Goal: Browse casually

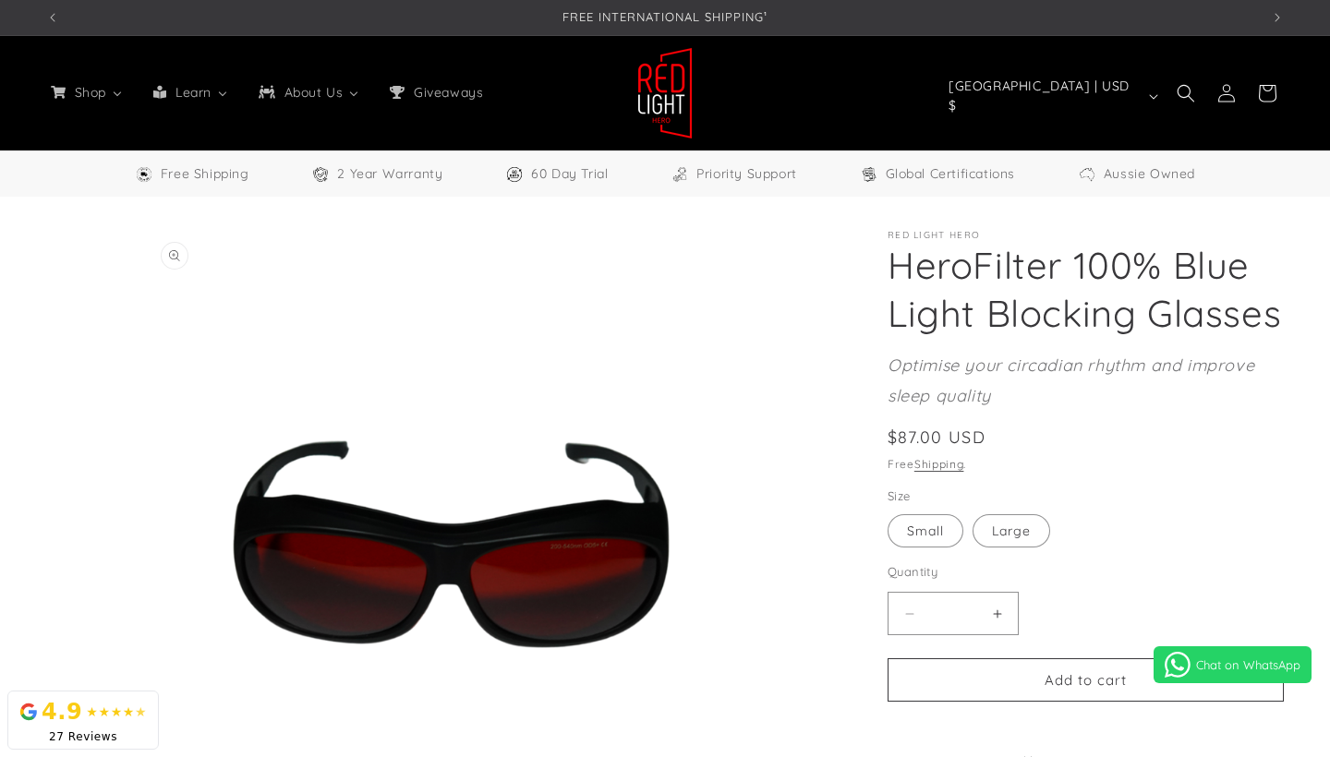
select select "**"
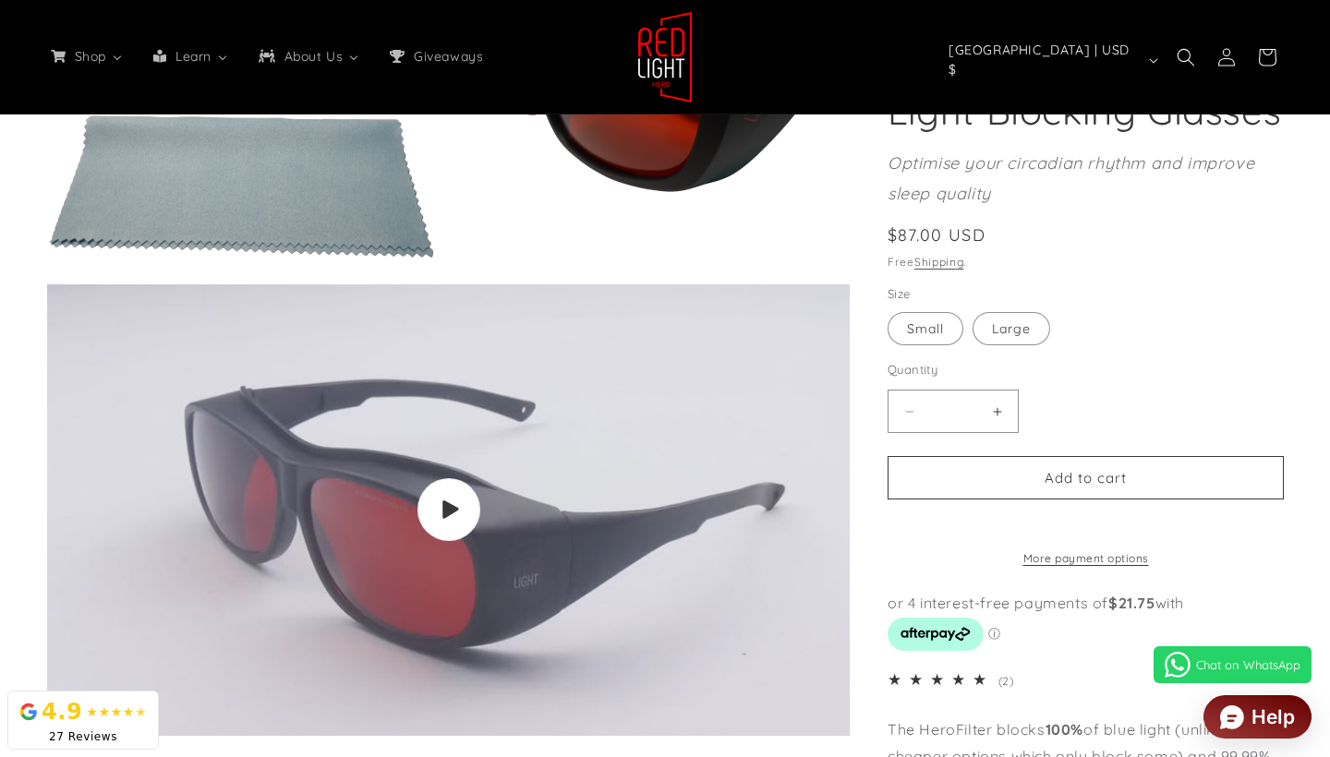
click at [453, 519] on icon "Gallery Viewer" at bounding box center [449, 509] width 18 height 20
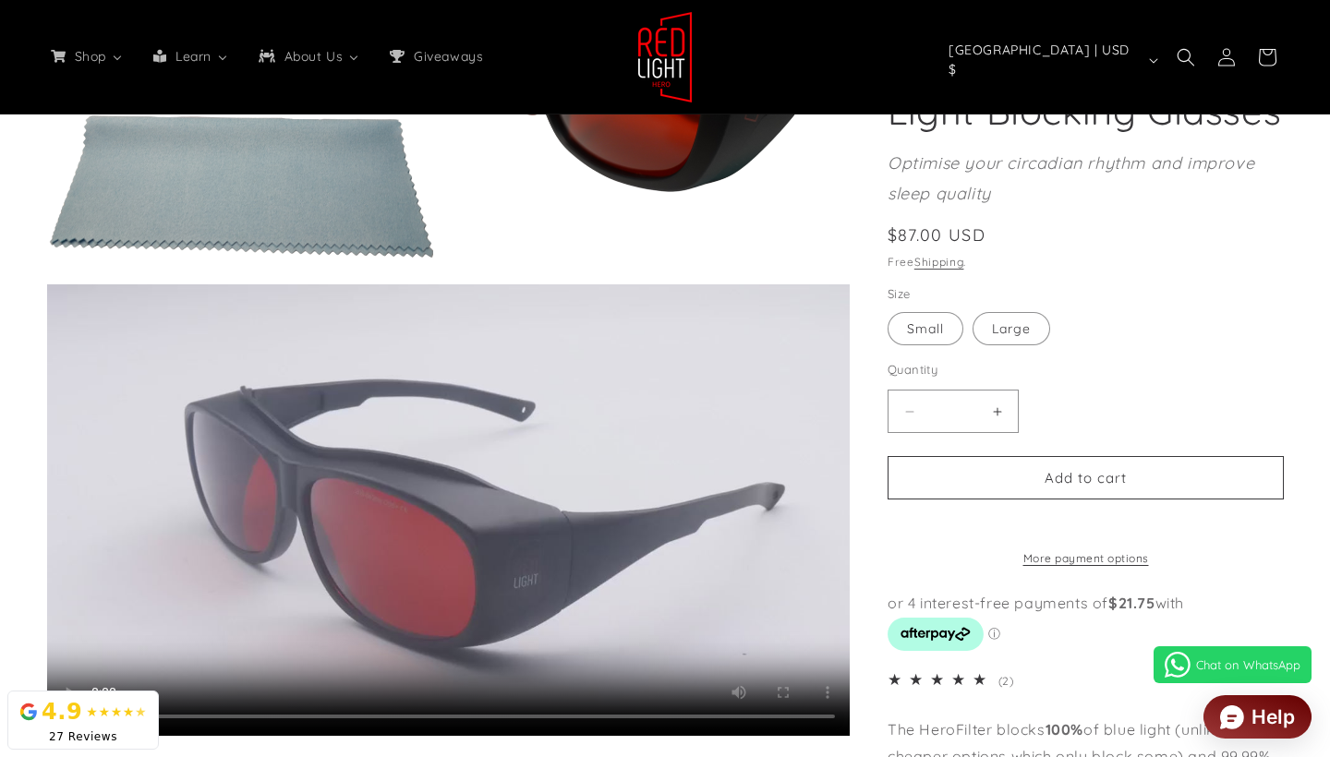
click at [795, 720] on video "HeroFilter 100% Blue Light Blocking Glasses" at bounding box center [448, 510] width 802 height 452
click at [430, 573] on video "HeroFilter 100% Blue Light Blocking Glasses" at bounding box center [448, 510] width 802 height 452
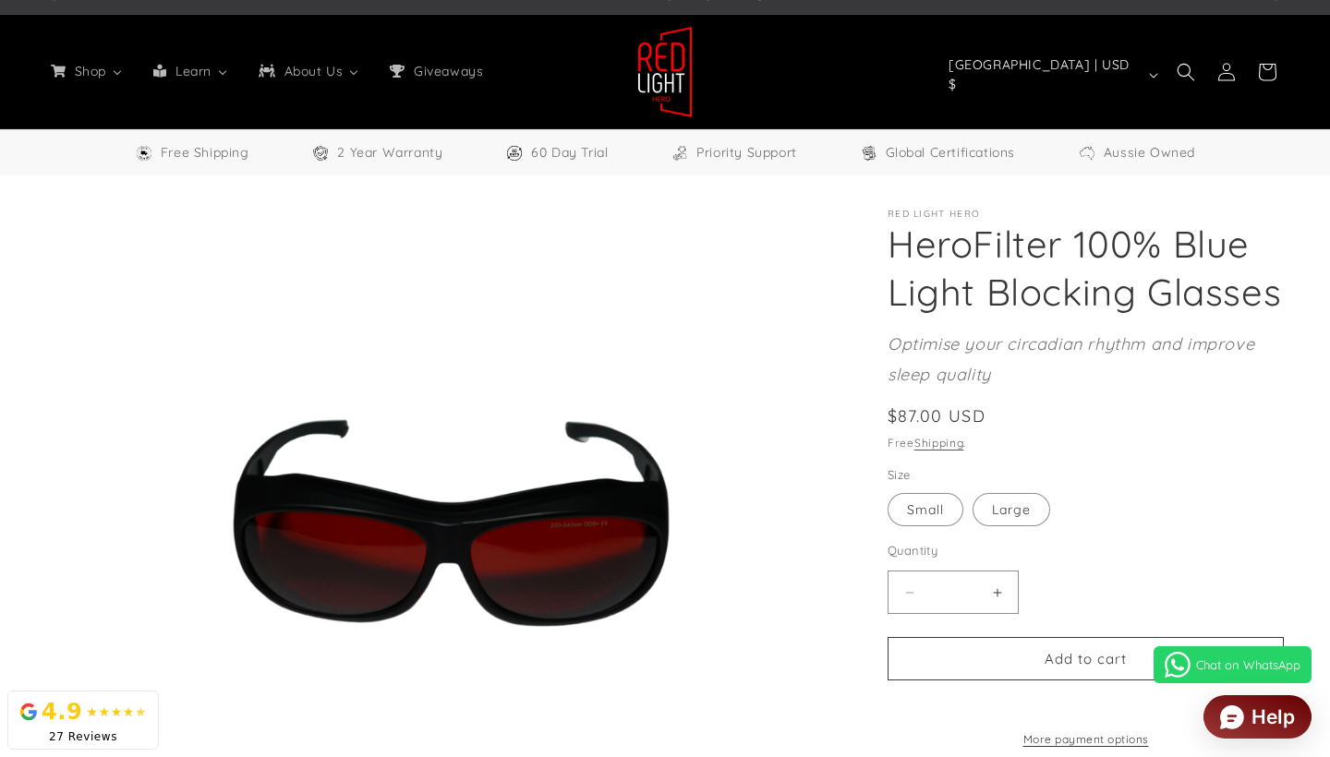
click at [683, 71] on img at bounding box center [664, 72] width 55 height 92
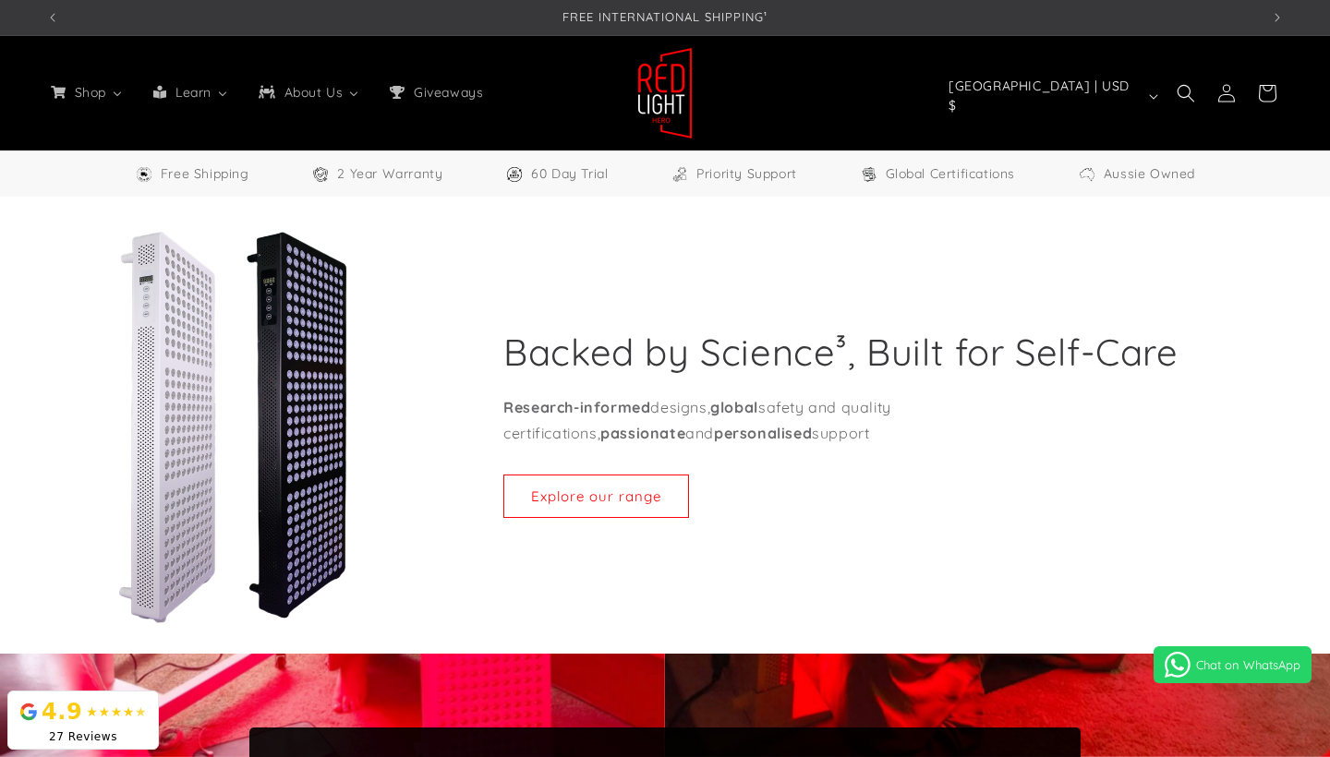
select select "**"
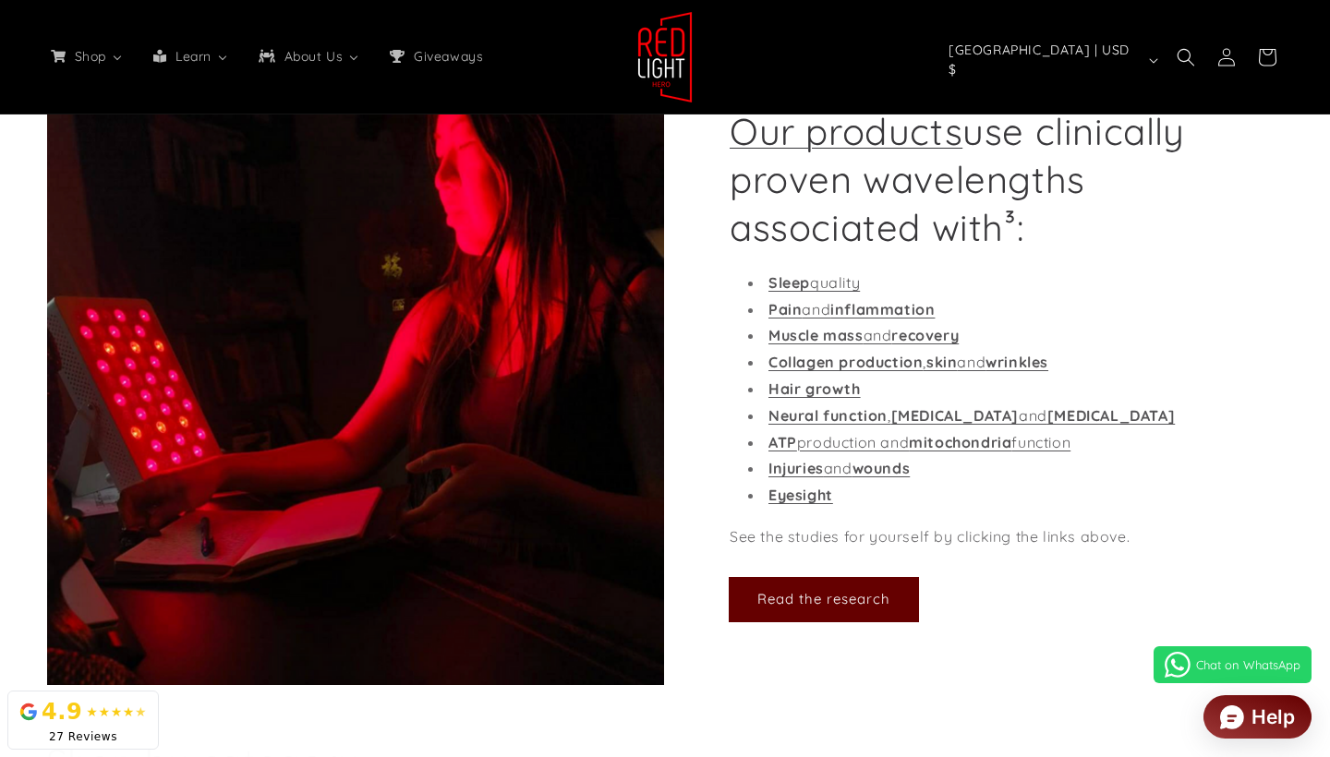
scroll to position [0, 1213]
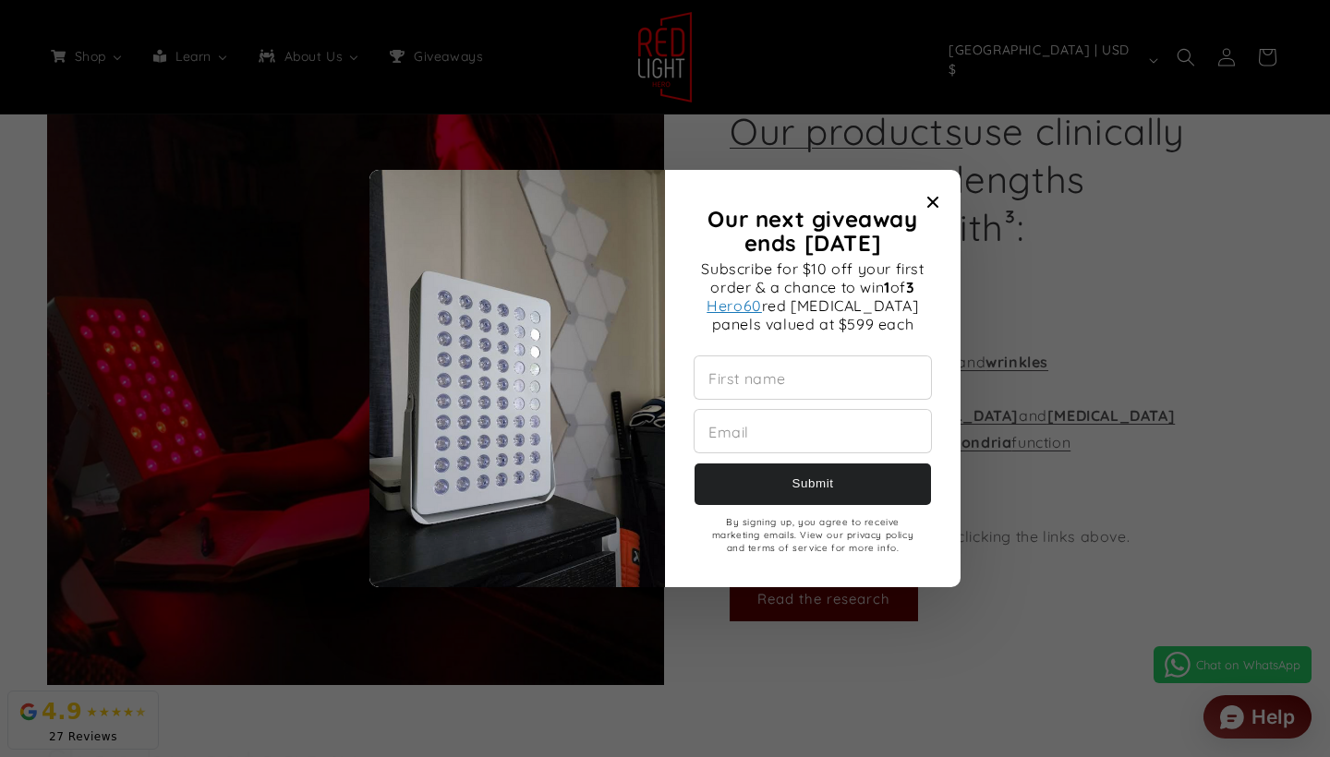
click at [930, 204] on icon "Close modal" at bounding box center [932, 202] width 11 height 11
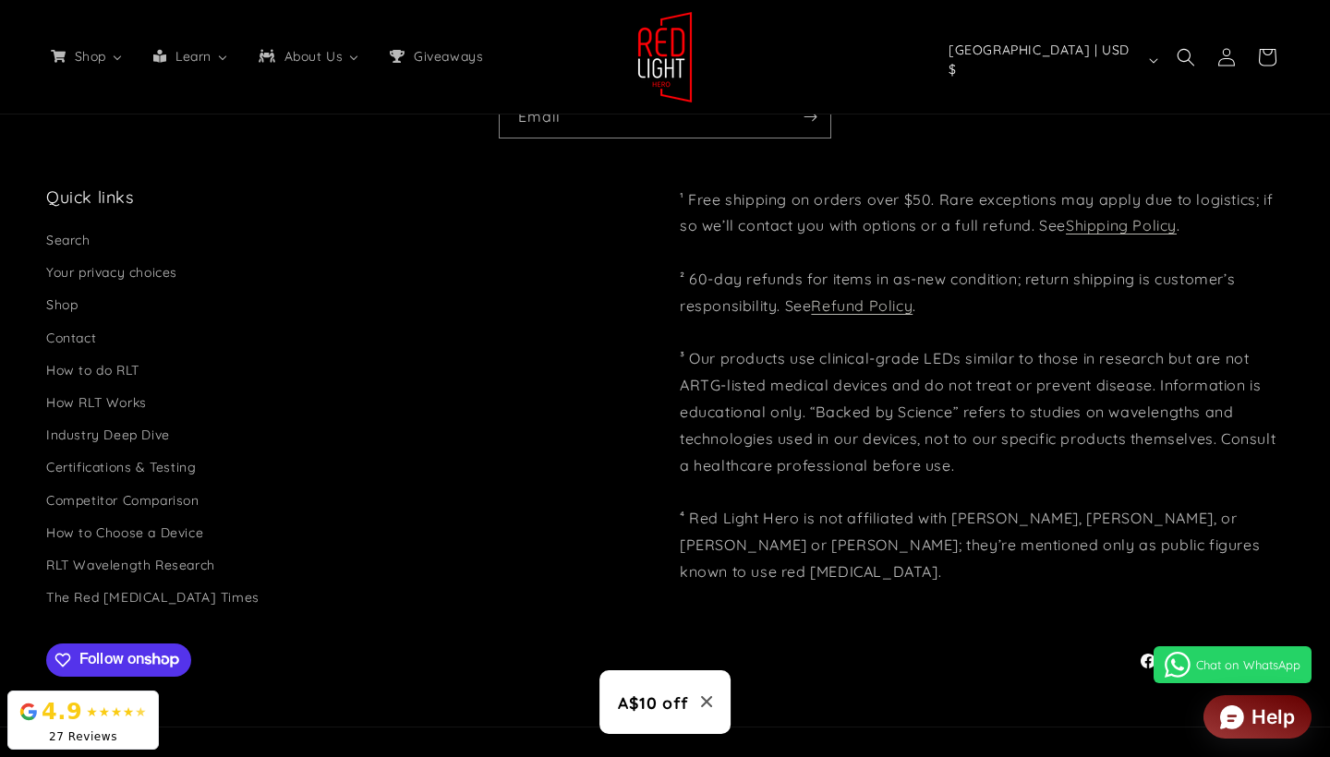
scroll to position [0, 0]
click at [1147, 650] on icon at bounding box center [1146, 661] width 19 height 22
click at [1173, 642] on link "Instagram" at bounding box center [1186, 661] width 39 height 39
click at [1182, 650] on icon at bounding box center [1185, 661] width 19 height 22
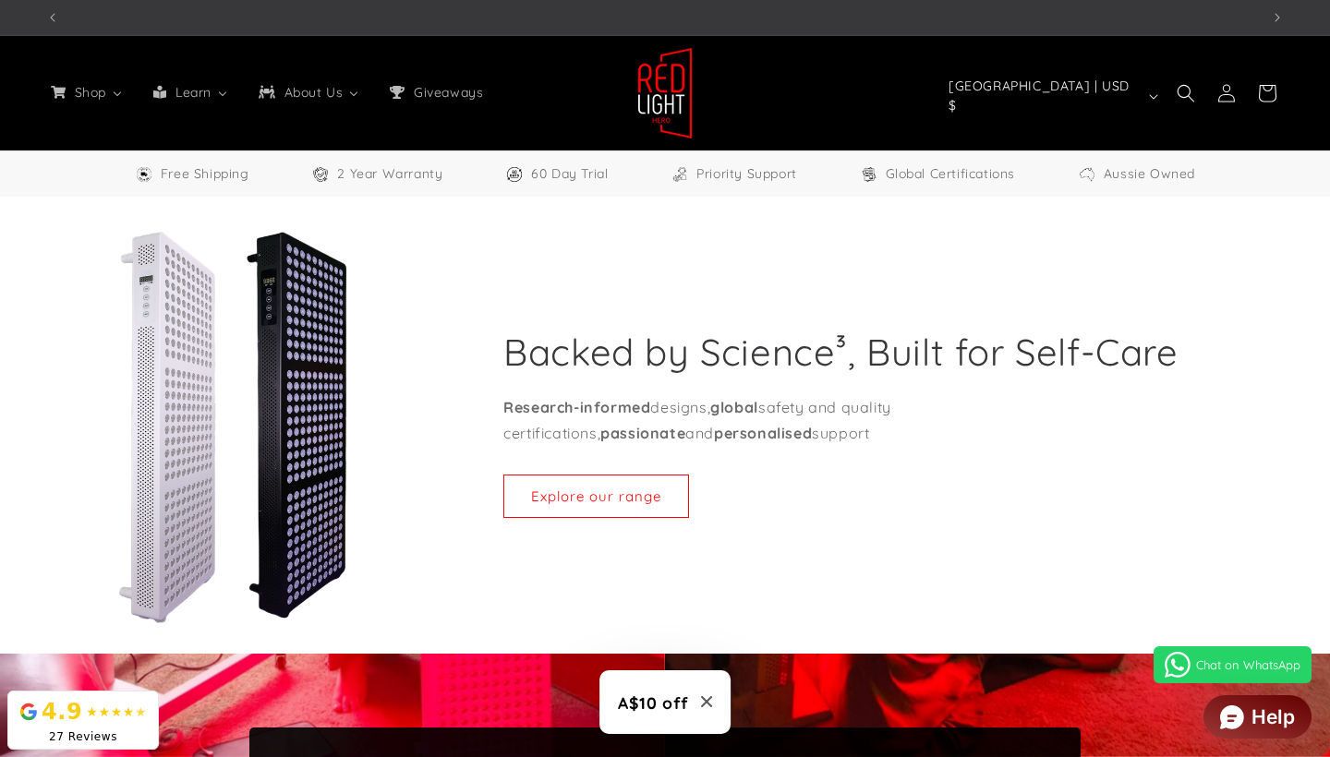
scroll to position [0, 3640]
